Goal: Use online tool/utility: Use online tool/utility

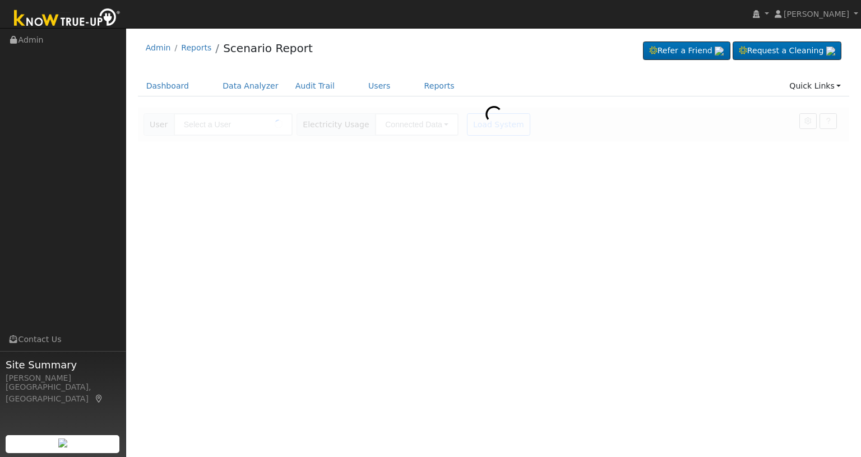
type input "[PERSON_NAME]"
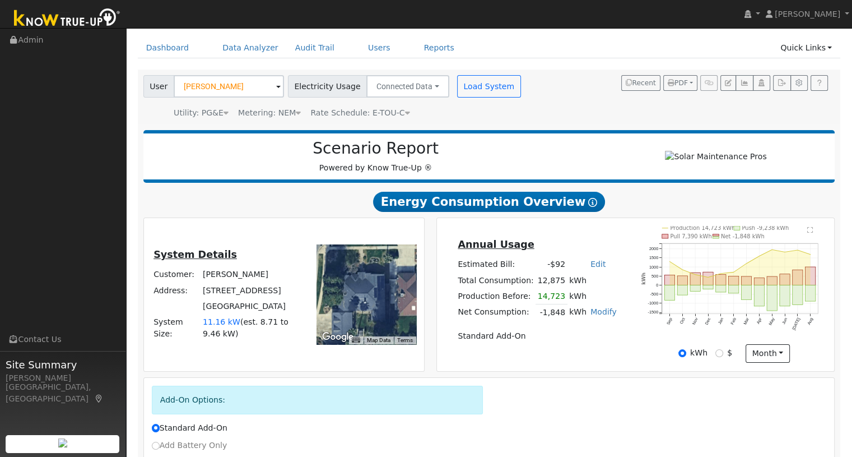
scroll to position [120, 0]
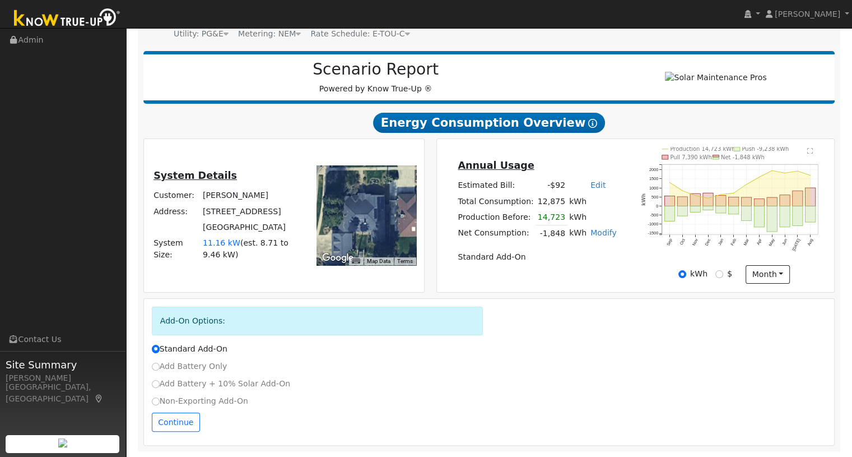
click at [178, 402] on label "Non-Exporting Add-On" at bounding box center [200, 401] width 96 height 12
click at [160, 402] on input "Non-Exporting Add-On" at bounding box center [156, 401] width 8 height 8
radio input "true"
radio input "false"
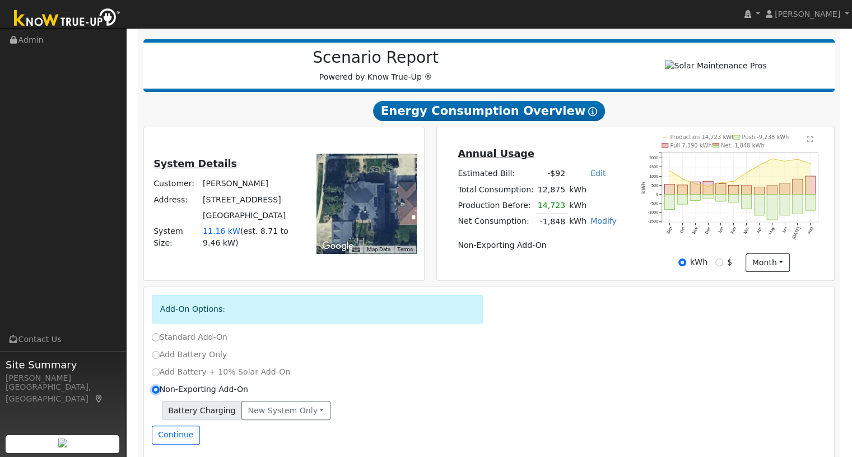
scroll to position [144, 0]
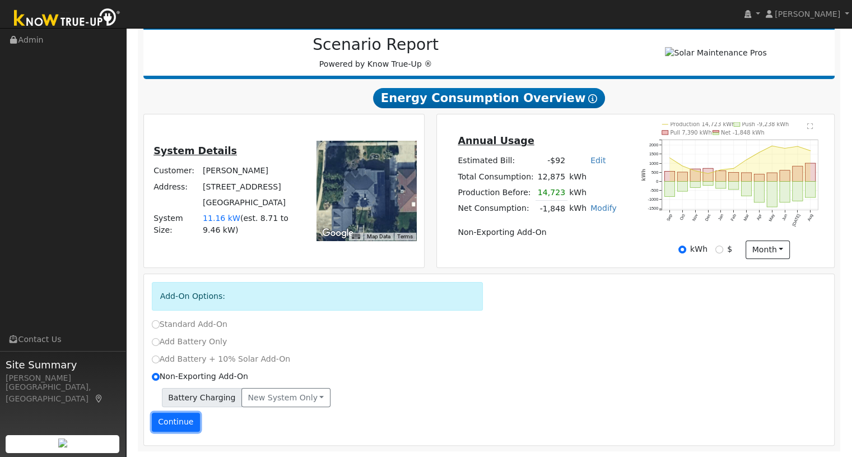
click at [187, 422] on button "Continue" at bounding box center [176, 421] width 48 height 19
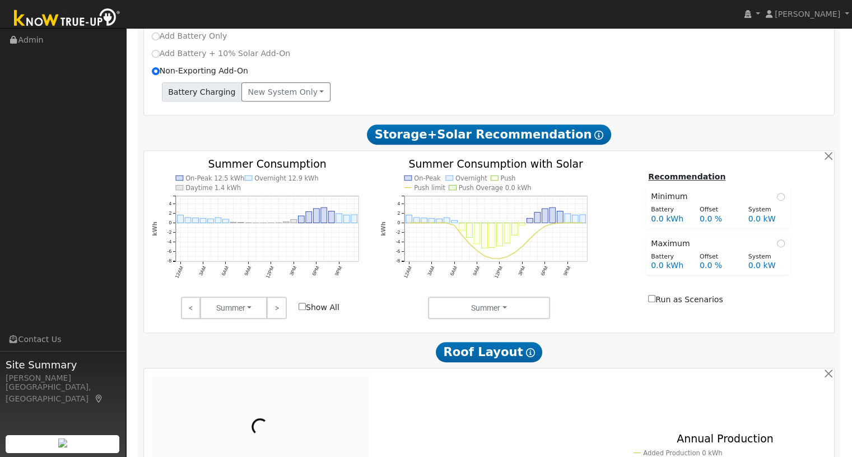
scroll to position [540, 0]
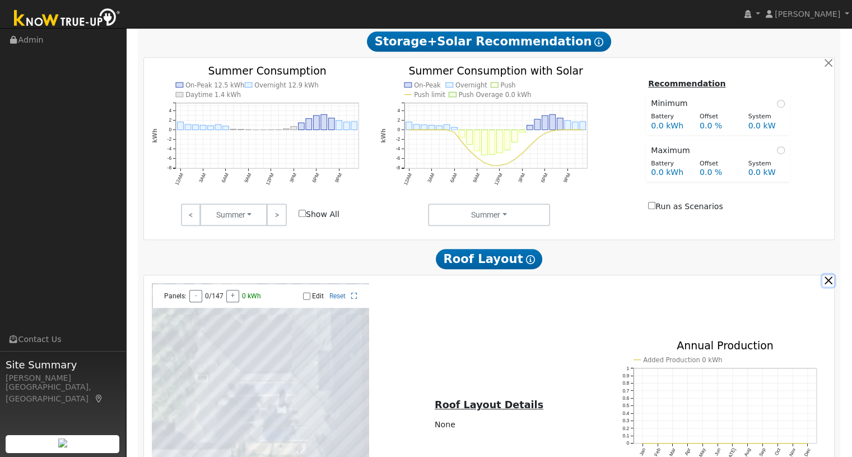
click at [828, 283] on button "button" at bounding box center [829, 281] width 12 height 12
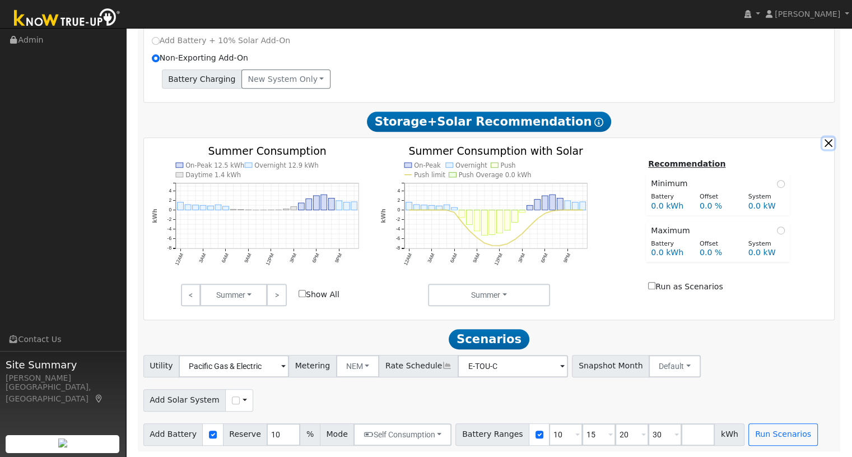
click at [832, 142] on button "button" at bounding box center [829, 143] width 12 height 12
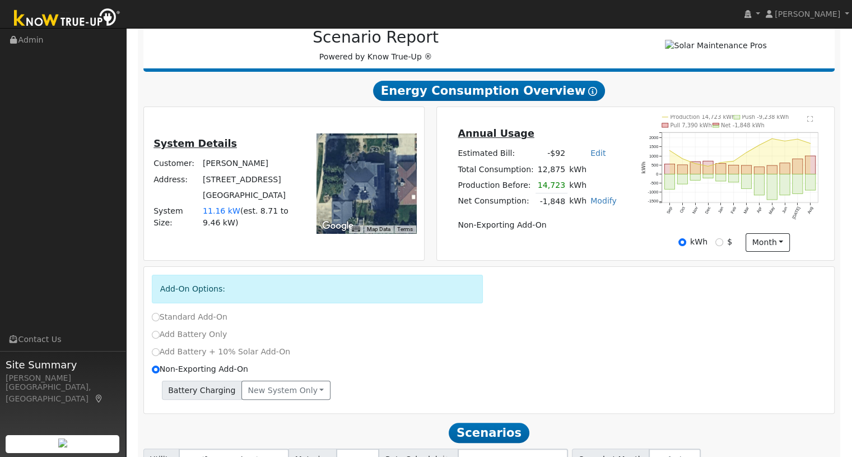
scroll to position [247, 0]
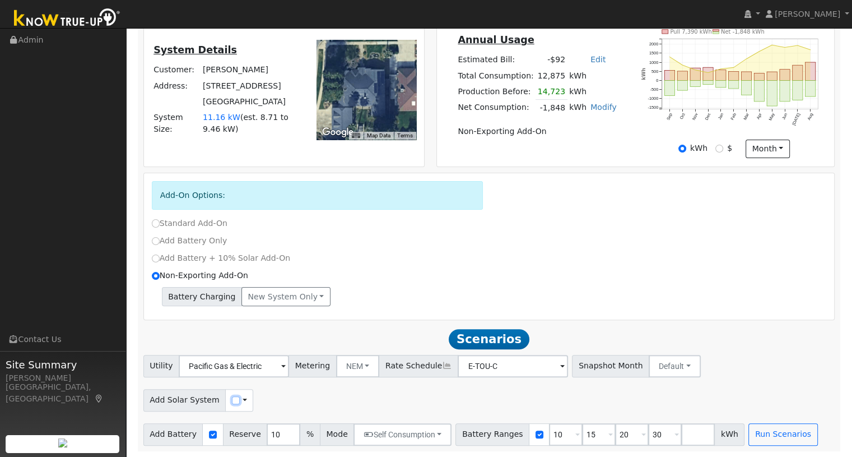
click at [232, 398] on input "checkbox" at bounding box center [236, 400] width 8 height 8
checkbox input "true"
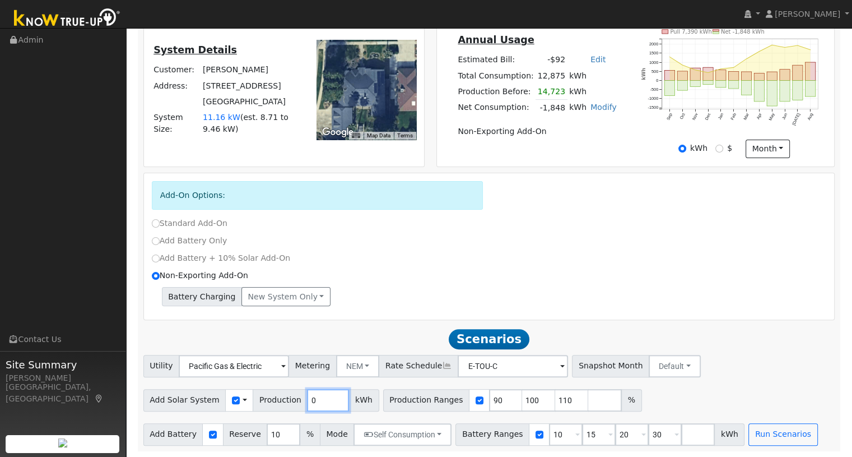
drag, startPoint x: 301, startPoint y: 399, endPoint x: 290, endPoint y: 398, distance: 11.3
click at [290, 398] on div "Add Solar System Use CSV Data Production 0 kWh" at bounding box center [261, 400] width 236 height 22
type input "5373"
drag, startPoint x: 485, startPoint y: 403, endPoint x: 458, endPoint y: 401, distance: 27.6
click at [458, 401] on div "Production Ranges 90 100 110 %" at bounding box center [512, 400] width 259 height 22
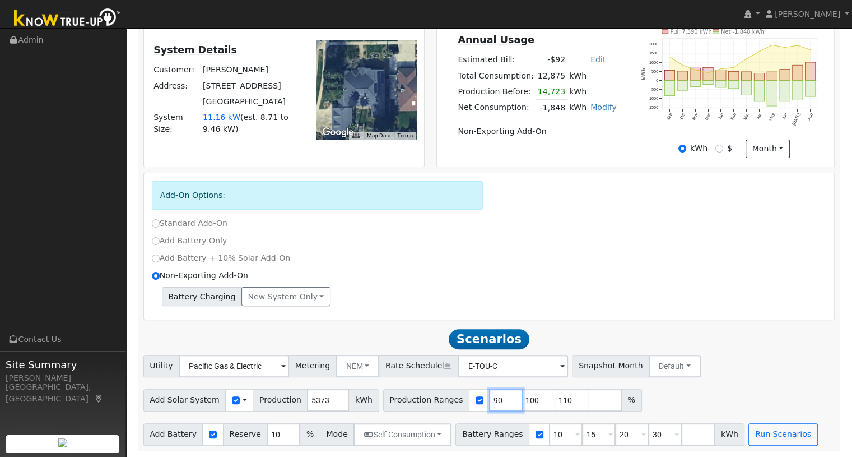
type input "100"
type input "110"
type input "100"
drag, startPoint x: 517, startPoint y: 402, endPoint x: 501, endPoint y: 401, distance: 15.7
click at [522, 401] on input "110" at bounding box center [539, 400] width 34 height 22
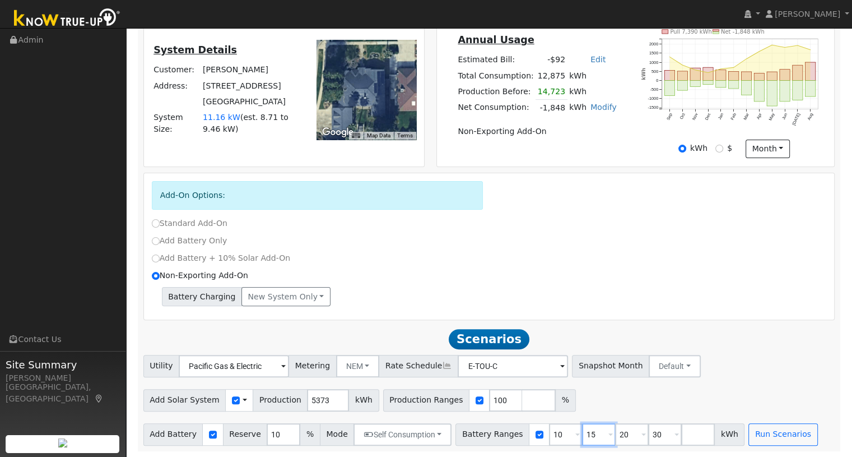
drag, startPoint x: 576, startPoint y: 433, endPoint x: 556, endPoint y: 434, distance: 19.1
click at [556, 434] on div "Battery Ranges 10 Overrides Reserve % Mode None None Self Consumption Peak Savi…" at bounding box center [600, 434] width 289 height 22
type input "20"
type input "30"
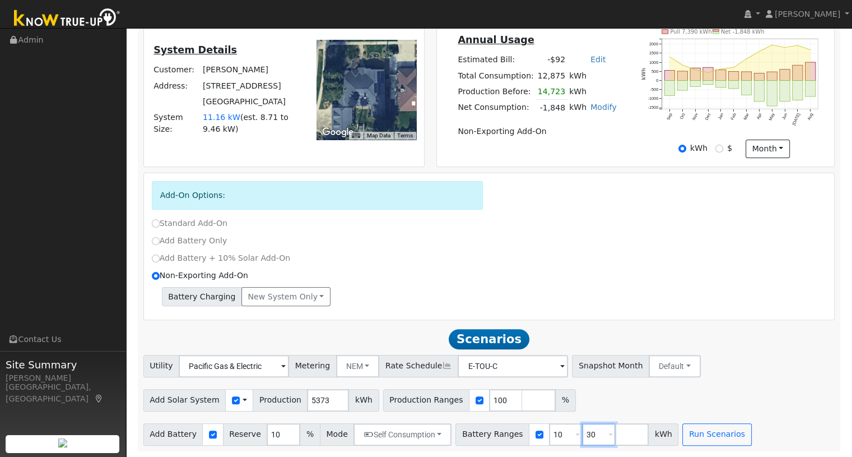
drag, startPoint x: 585, startPoint y: 435, endPoint x: 569, endPoint y: 437, distance: 15.8
click at [582, 437] on input "30" at bounding box center [599, 434] width 34 height 22
type input "3"
click at [622, 406] on div "Add Solar System Use CSV Data Production 5373 kWh Production Ranges 100 %" at bounding box center [489, 398] width 696 height 26
click at [653, 434] on button "Run Scenarios" at bounding box center [684, 434] width 69 height 22
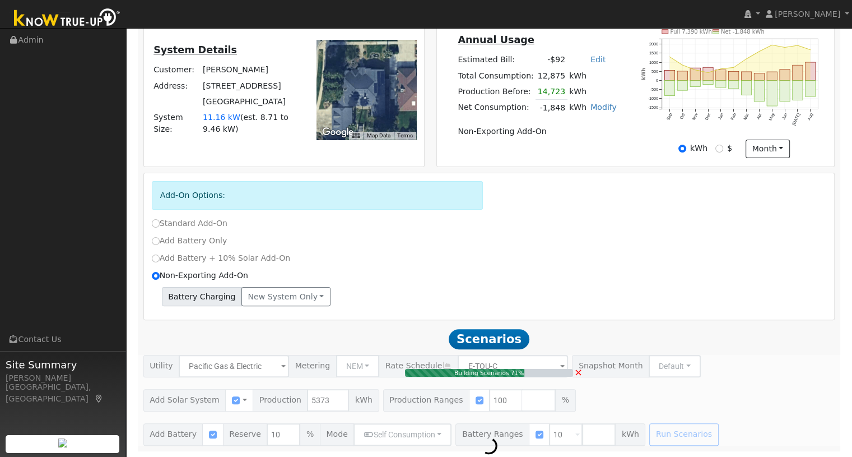
type input "3.6"
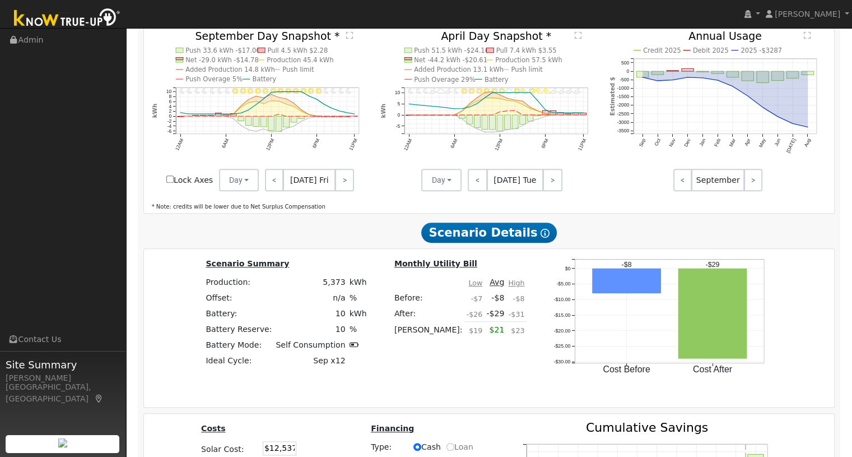
scroll to position [914, 0]
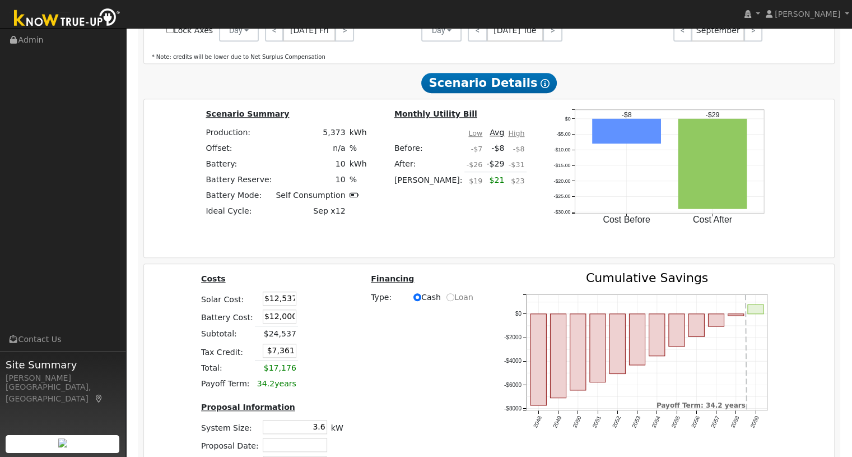
drag, startPoint x: 255, startPoint y: 317, endPoint x: 300, endPoint y: 321, distance: 45.6
click at [300, 321] on tr "Battery Cost: $12,000" at bounding box center [273, 316] width 146 height 18
type input "$8,550"
type input "$6,326"
click at [344, 280] on div "Costs Solar Cost: 17950 Battery Cost: $8,550 Subtotal: $21,087 Tax Credit: $6,3…" at bounding box center [272, 375] width 170 height 207
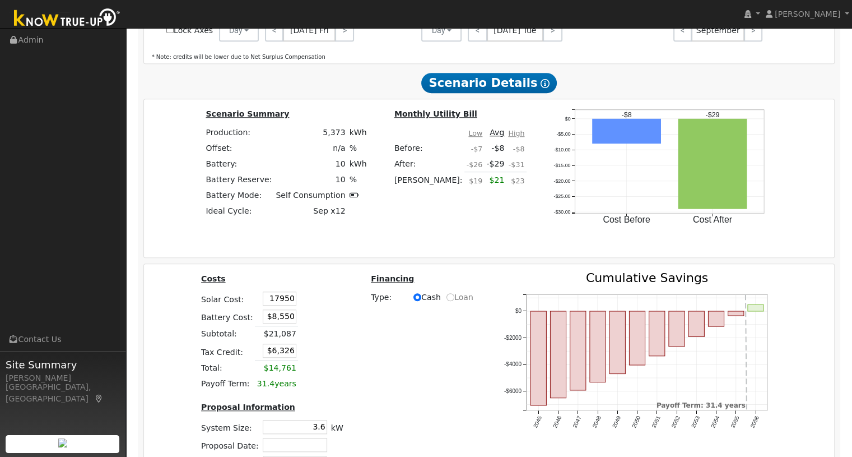
type input "$17,950"
type input "$7,950"
drag, startPoint x: 276, startPoint y: 304, endPoint x: 286, endPoint y: 304, distance: 10.1
click at [285, 304] on input "$17,950" at bounding box center [280, 298] width 34 height 14
type input "$0"
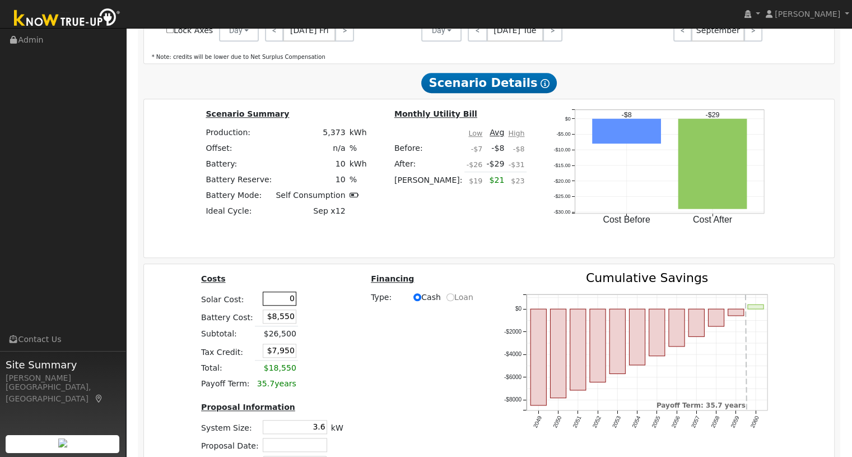
type input "$2,565"
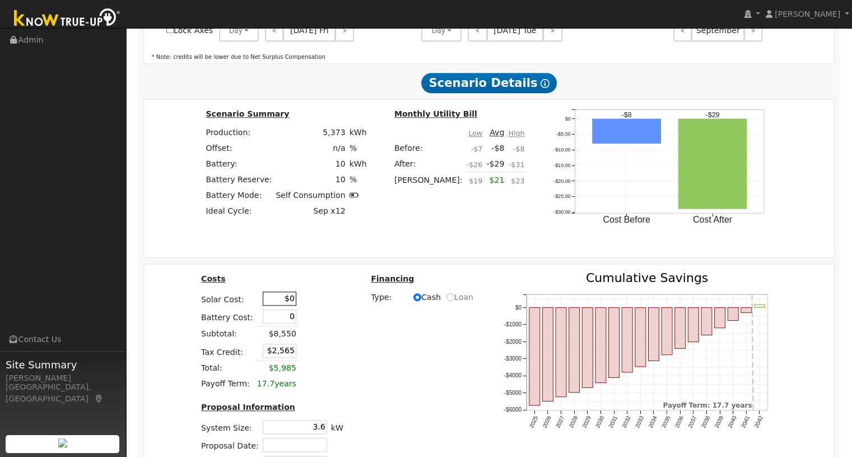
type input "0"
type input "$0"
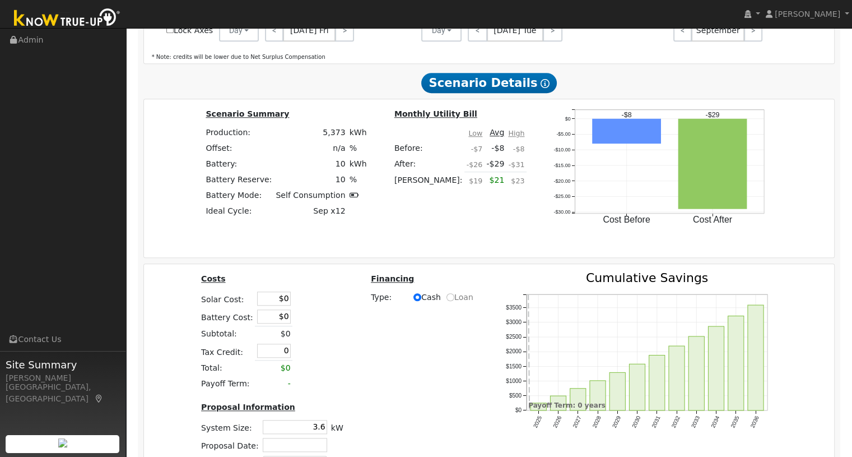
type input "$0"
click at [413, 337] on div "Costs Solar Cost: $0 Battery Cost: $0 Subtotal: $0 Tax Credit: $0 Total: $0 Pay…" at bounding box center [489, 375] width 699 height 207
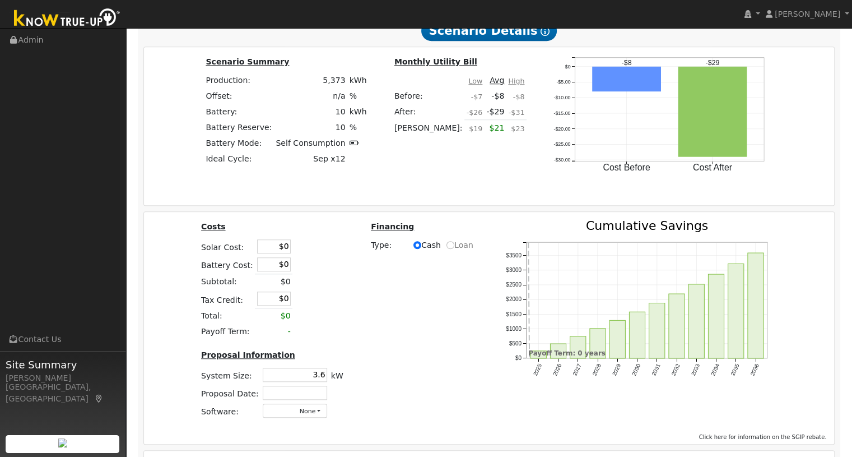
scroll to position [1004, 0]
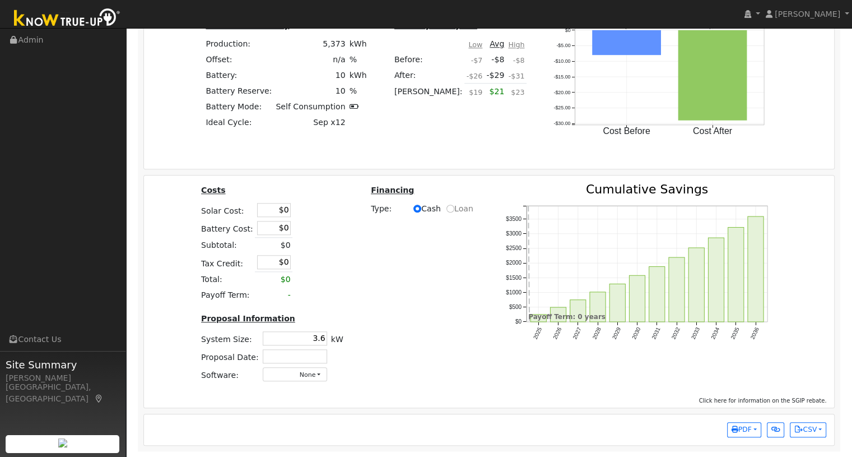
drag, startPoint x: 300, startPoint y: 337, endPoint x: 335, endPoint y: 335, distance: 34.3
click at [335, 335] on tr "System Size: 3.6 3.6 kW" at bounding box center [273, 338] width 146 height 18
type input "3.6"
click at [732, 429] on icon "button" at bounding box center [735, 429] width 7 height 7
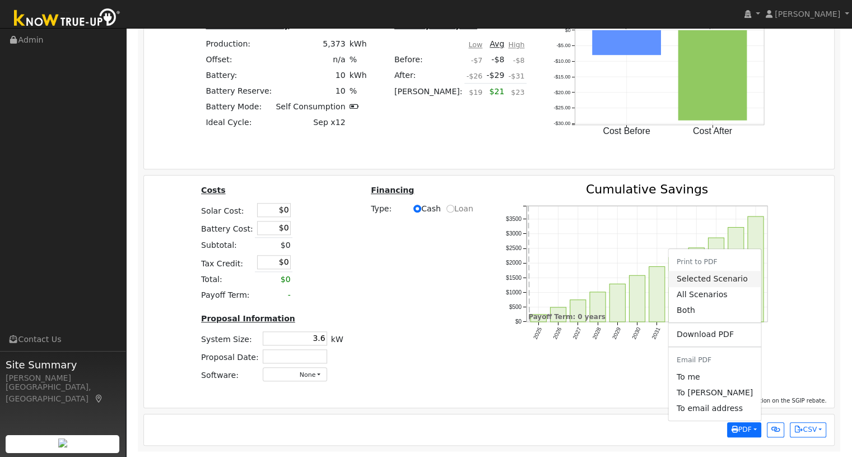
click at [690, 277] on link "Selected Scenario" at bounding box center [715, 279] width 92 height 16
